Goal: Check status: Check status

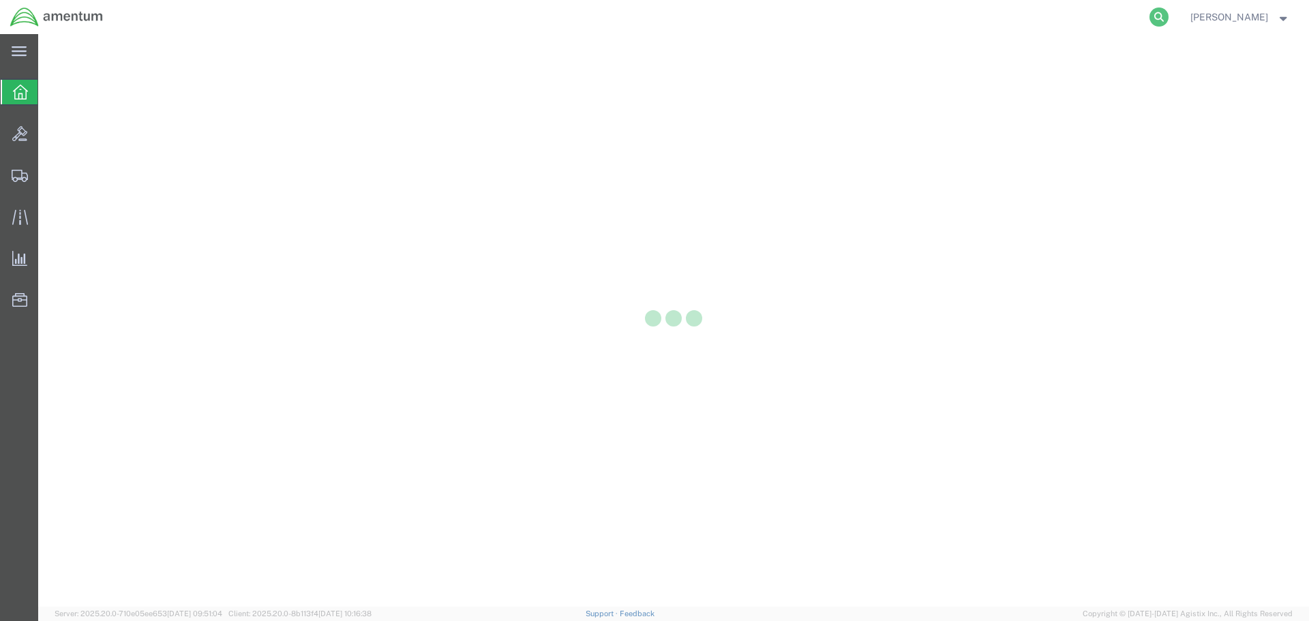
click at [1168, 16] on icon at bounding box center [1158, 16] width 19 height 19
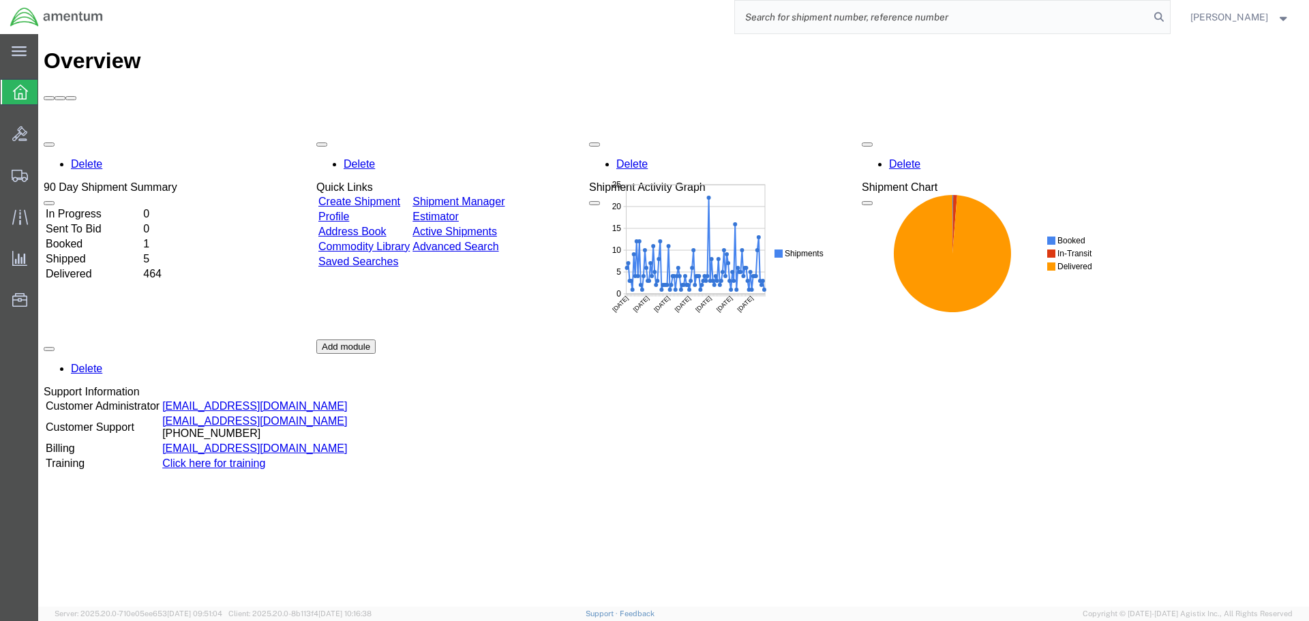
click at [1113, 20] on input "search" at bounding box center [942, 17] width 414 height 33
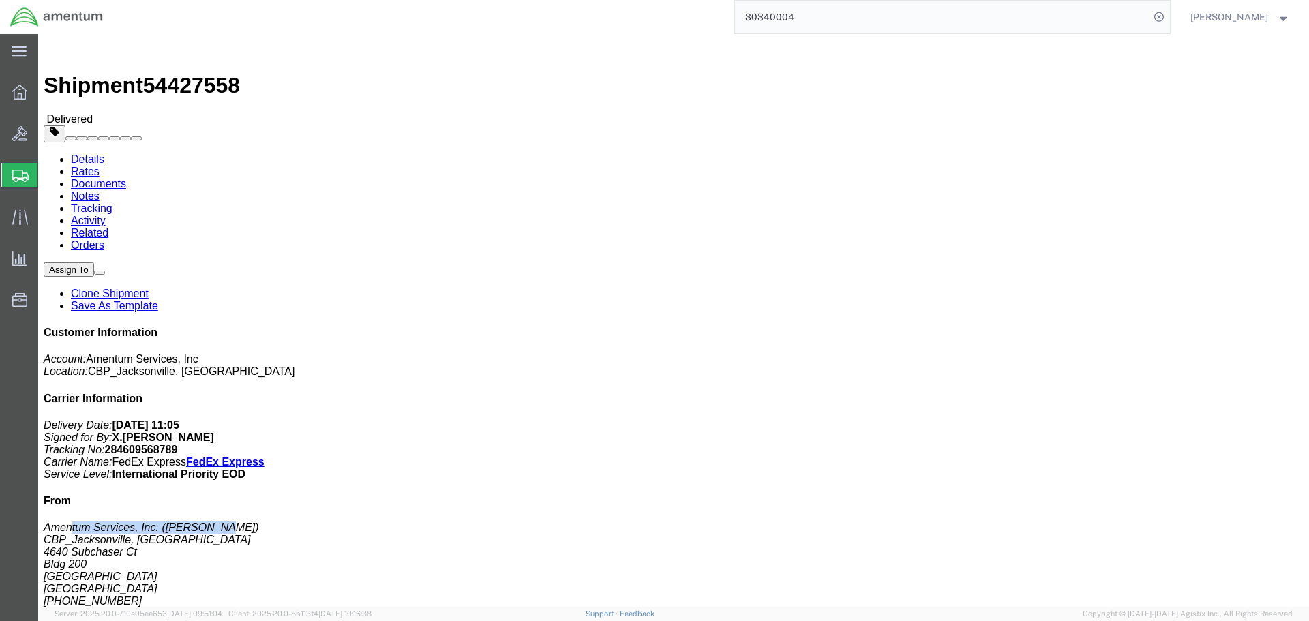
drag, startPoint x: 1102, startPoint y: 278, endPoint x: 1172, endPoint y: 279, distance: 69.5
click address "Amentum Services, Inc. ([PERSON_NAME]) CBP_Jacksonville, [GEOGRAPHIC_DATA] [STR…"
click b "284609568789"
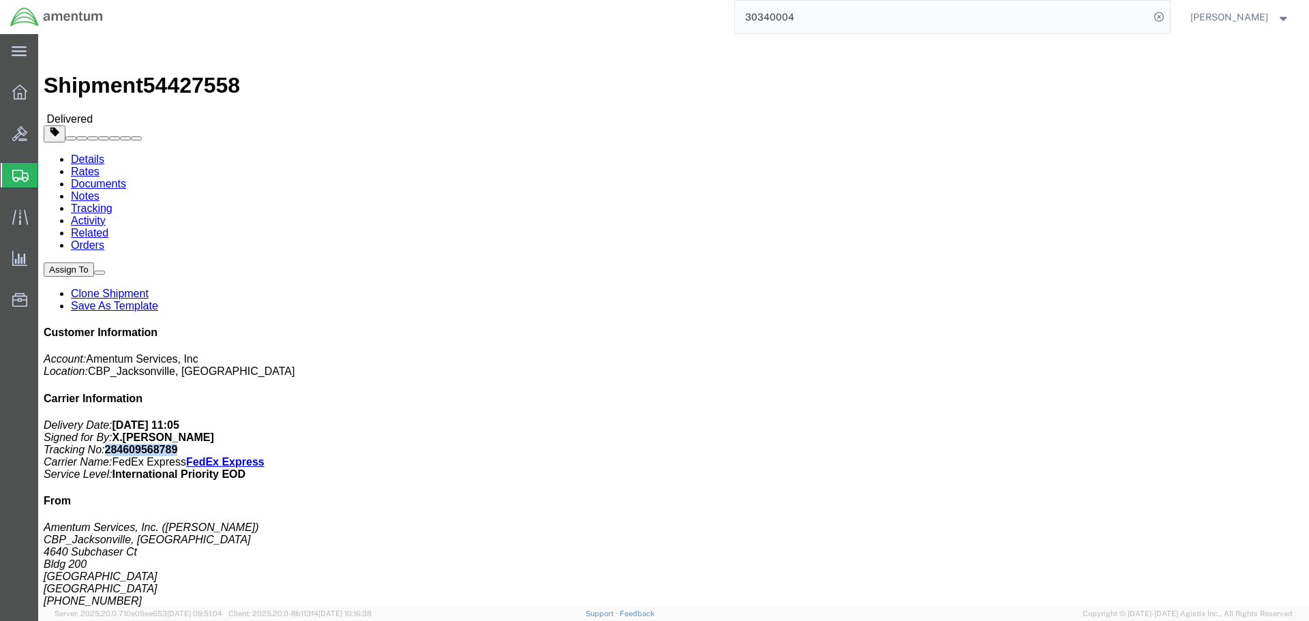
copy b "284609568789"
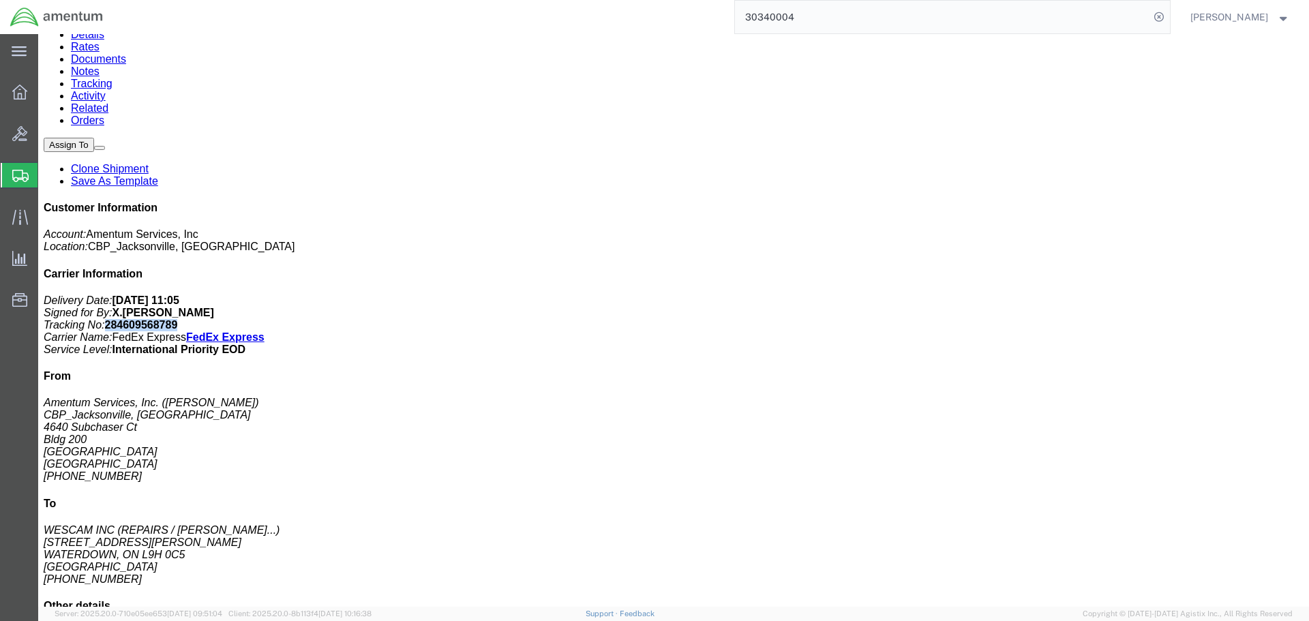
scroll to position [205, 0]
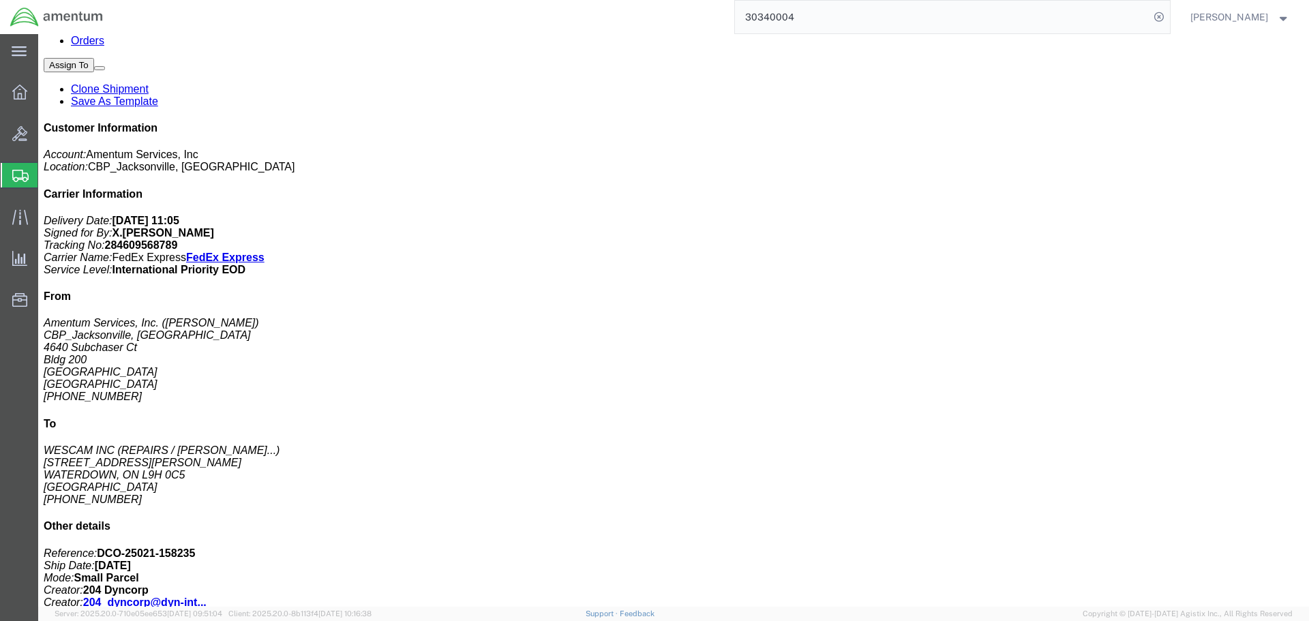
click div "# 1 1 Your Packaging"
click p "Total value: 71993.00 USD"
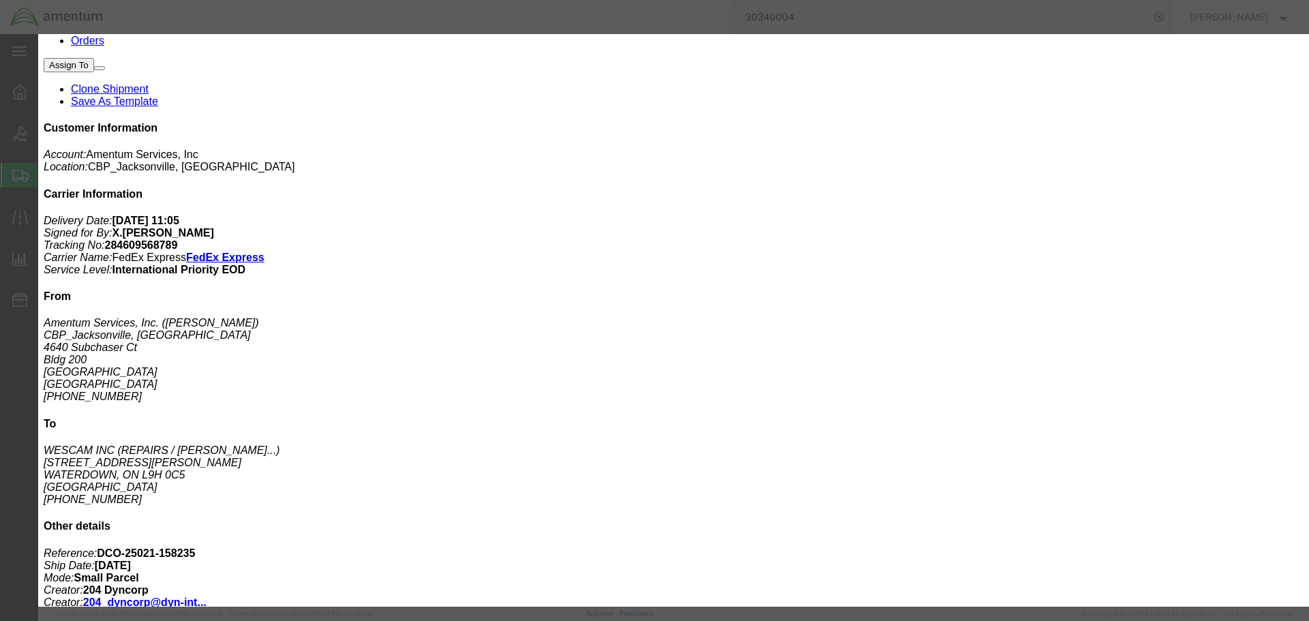
drag, startPoint x: 830, startPoint y: 164, endPoint x: 862, endPoint y: 165, distance: 32.1
click div "Control/Exempt: ITAR Expiration Date: Lic./Ex. Code: 126.5B License #:"
copy b "126.5B"
click button "button"
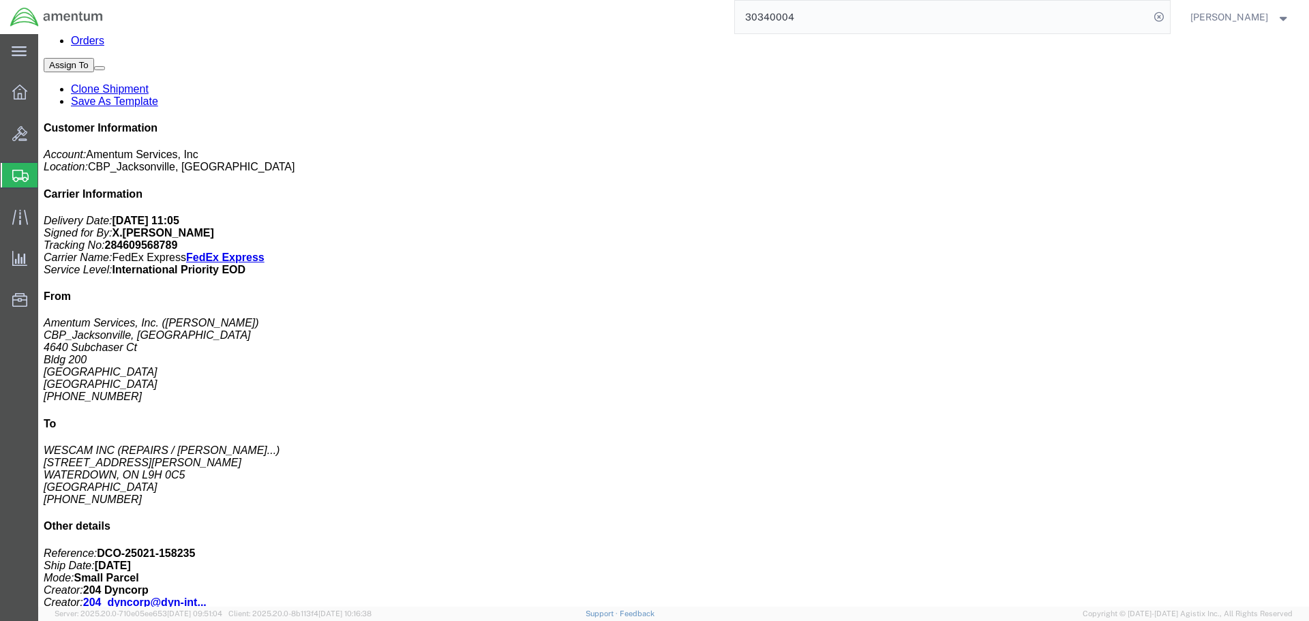
click at [866, 16] on input "30340004" at bounding box center [942, 17] width 414 height 33
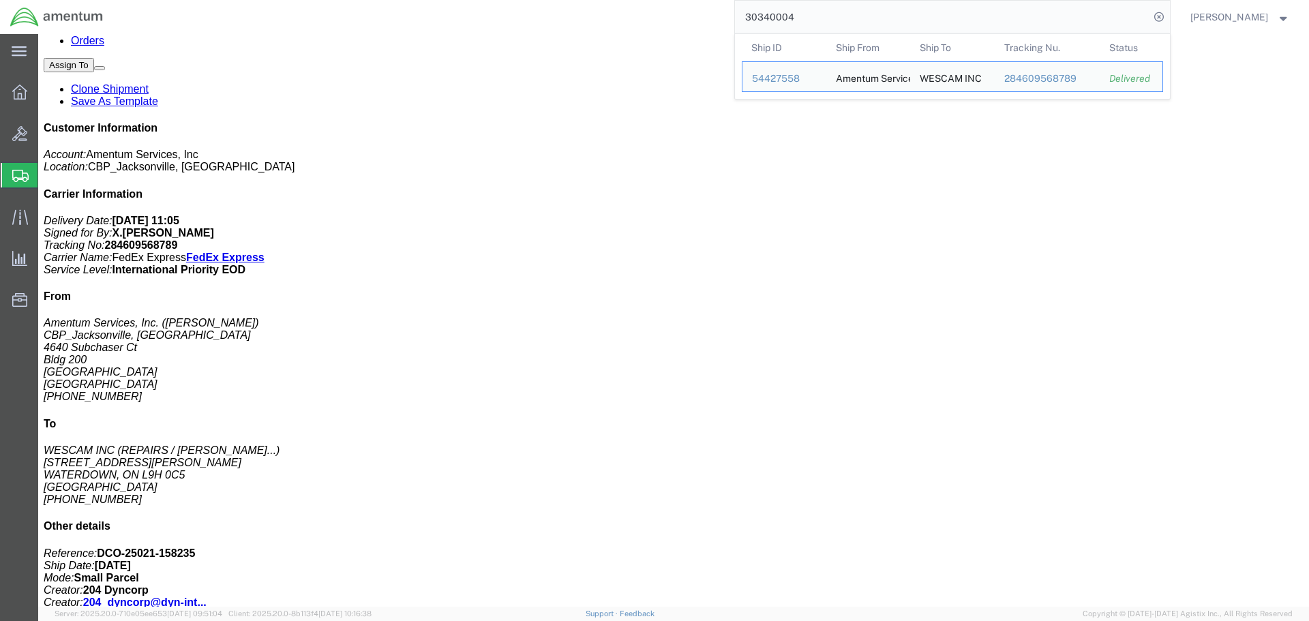
click at [866, 16] on input "30340004" at bounding box center [942, 17] width 414 height 33
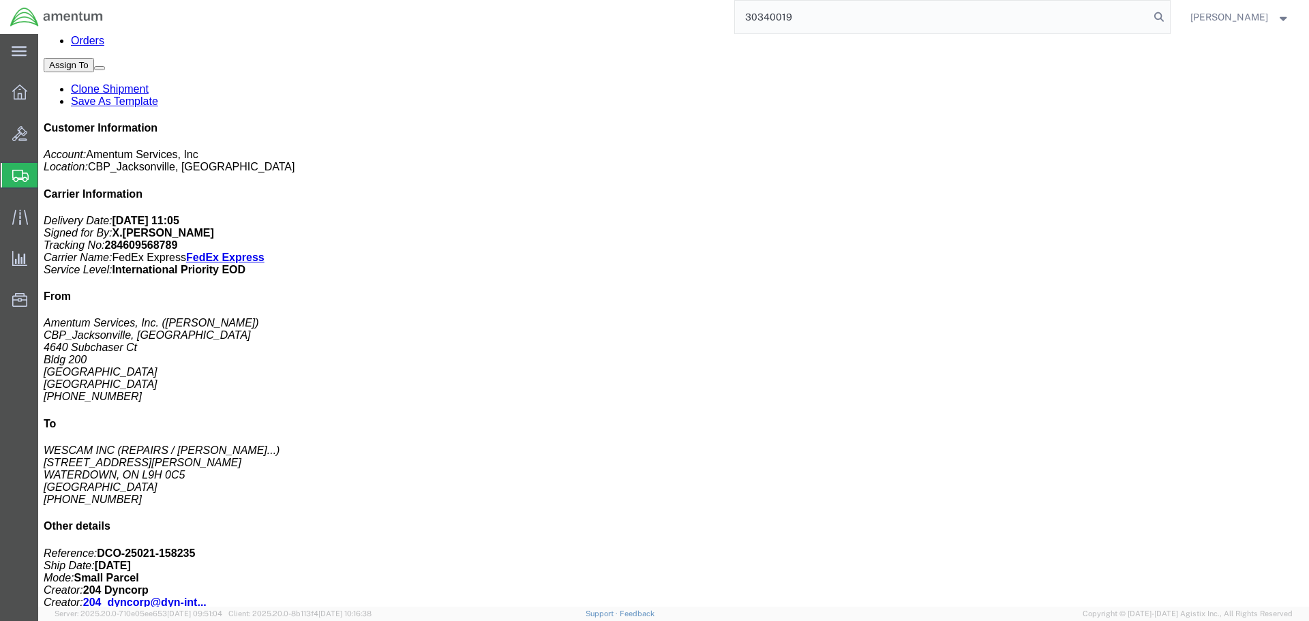
type input "30340019"
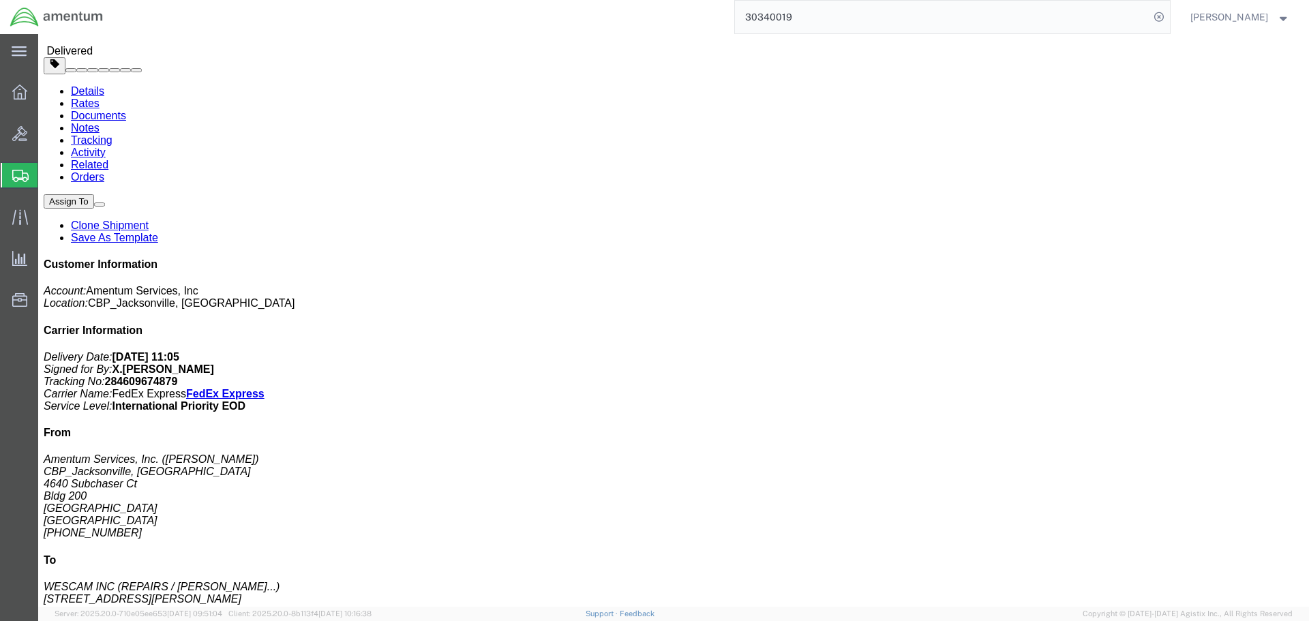
scroll to position [205, 0]
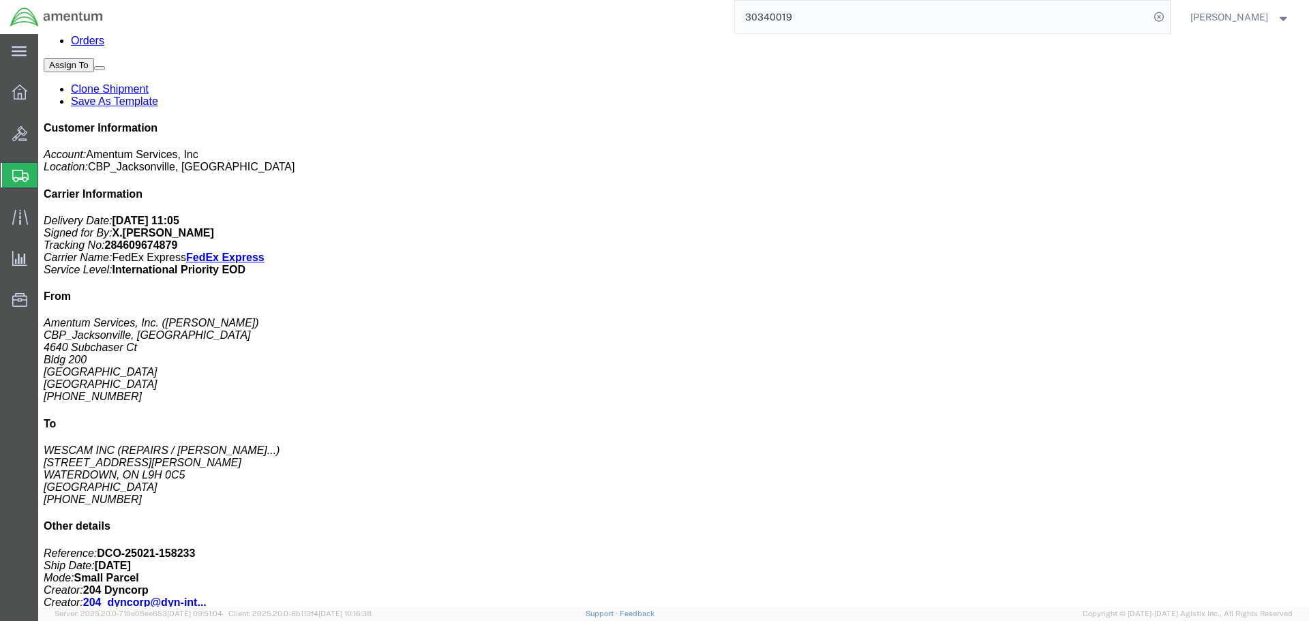
click div "LASER RANGE FINDER\t Pieces: 1.00 Each Total value: 71993.00 USD SKU: 40782-02 …"
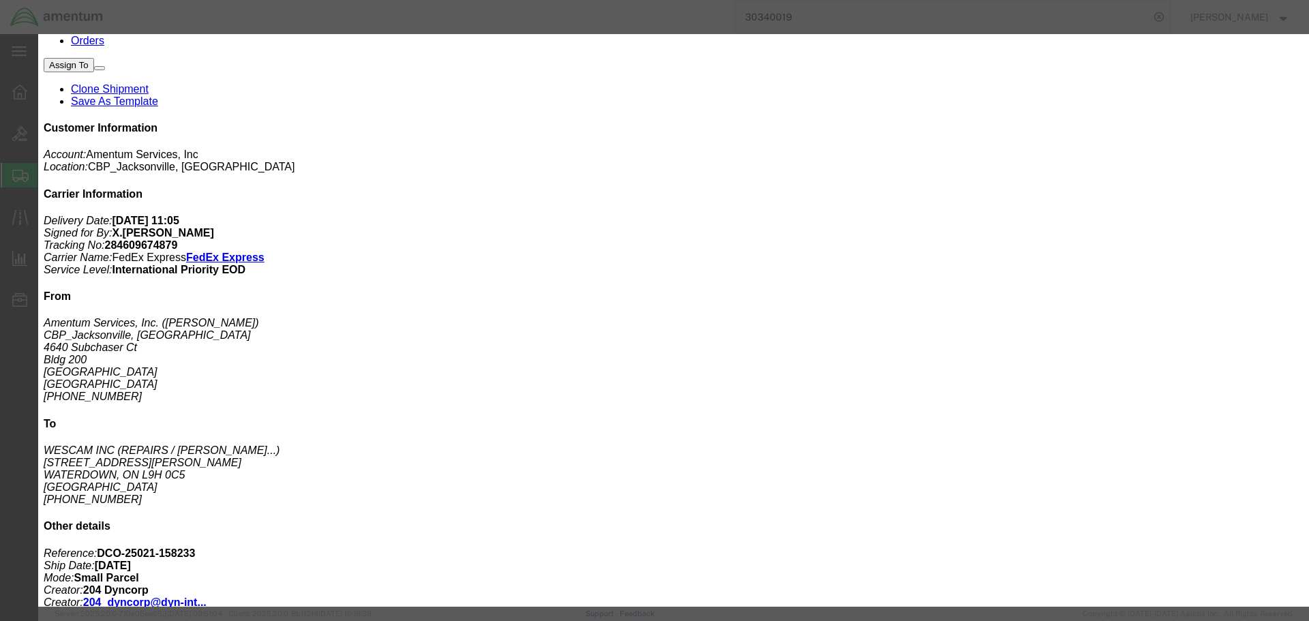
click div
click button "button"
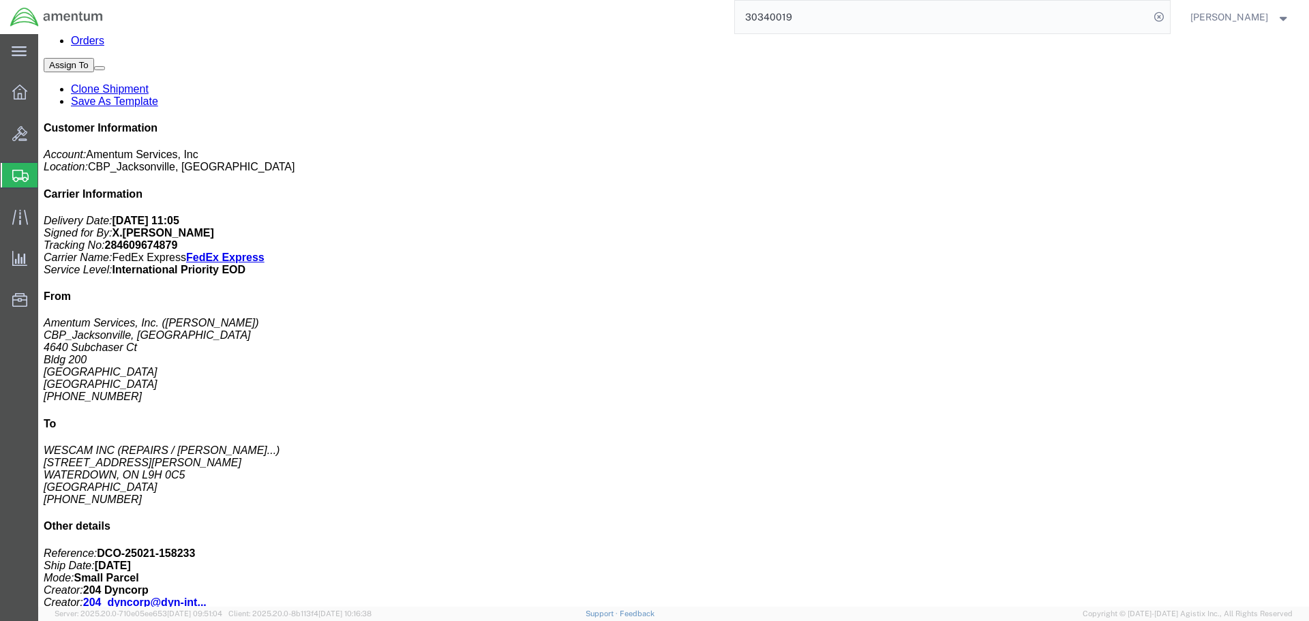
click b "284609674879"
copy b "284609674879"
click button "button"
click p "Total value: 71993.00 USD"
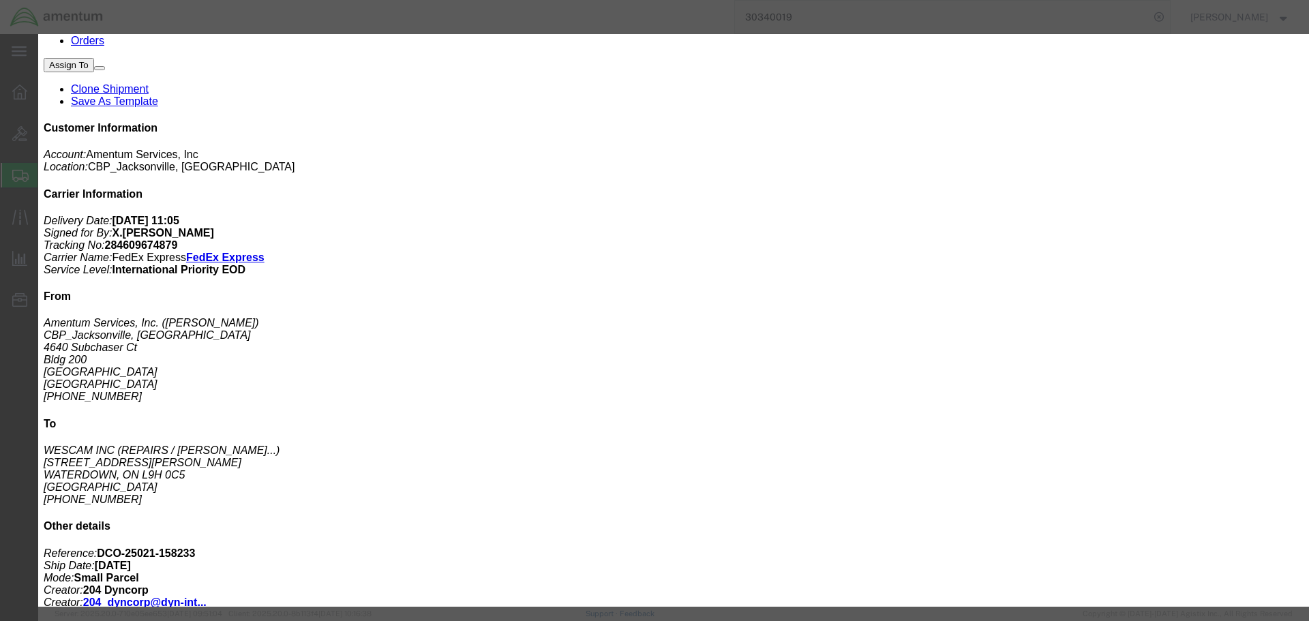
drag, startPoint x: 598, startPoint y: 165, endPoint x: 657, endPoint y: 166, distance: 58.6
click div "Controlled: Shipment Controlled: HTS/Tariff Code: 9015108000"
click icon "button"
